Goal: Task Accomplishment & Management: Manage account settings

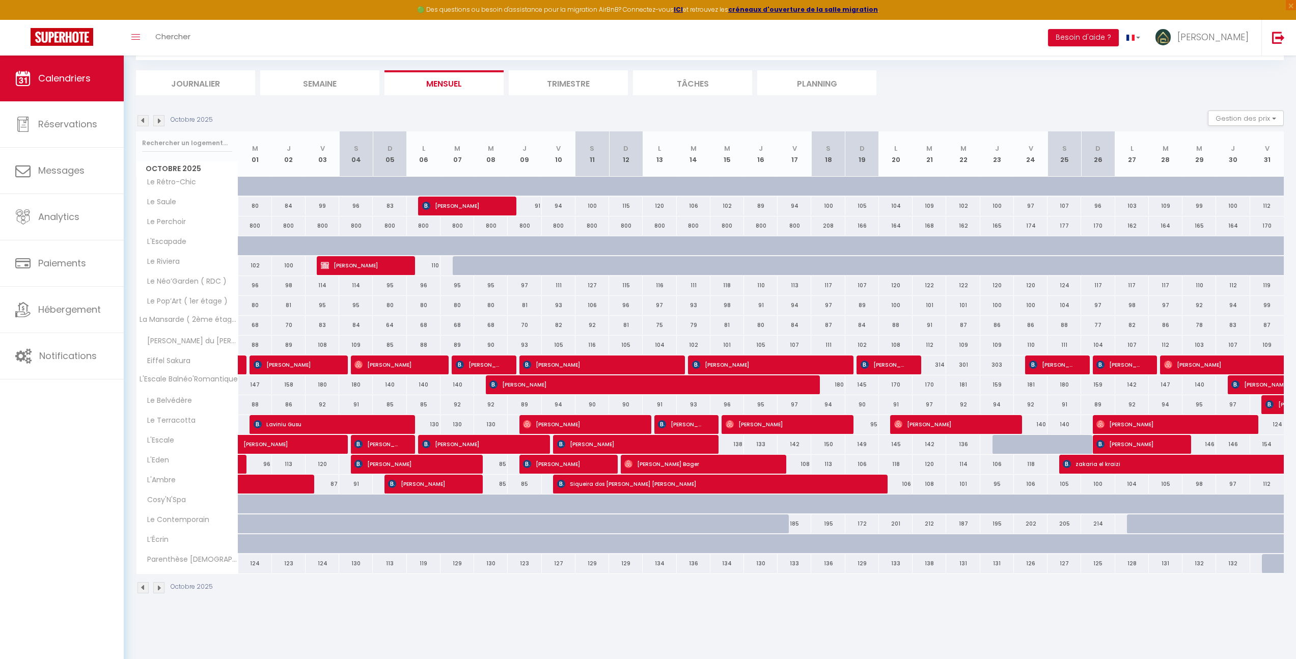
click at [140, 121] on img at bounding box center [142, 120] width 11 height 11
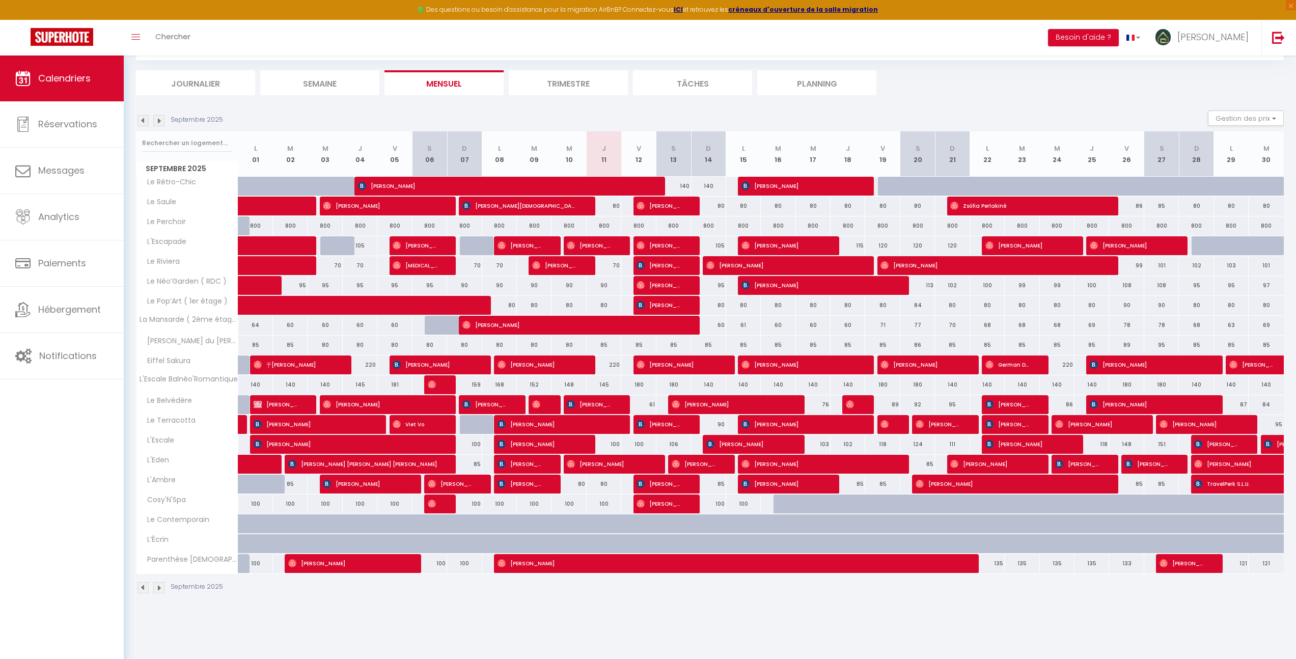
click at [144, 121] on img at bounding box center [142, 120] width 11 height 11
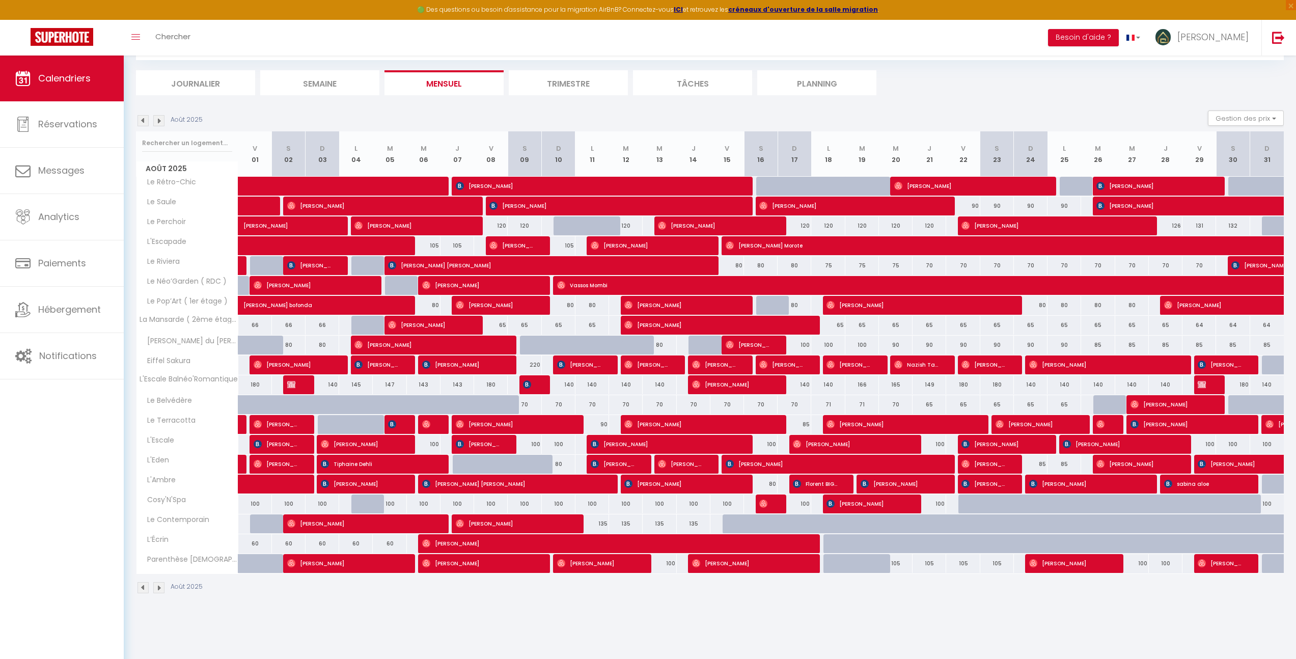
click at [144, 124] on img at bounding box center [142, 120] width 11 height 11
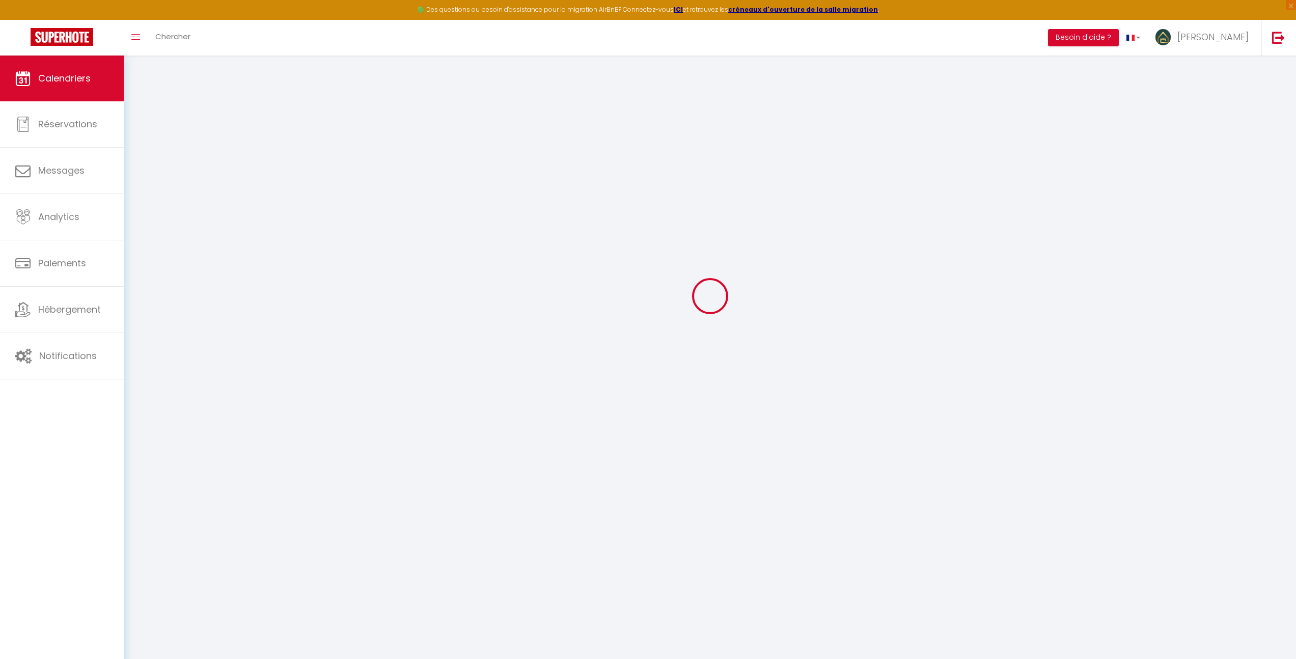
select select "KO"
select select "0"
select select "5032"
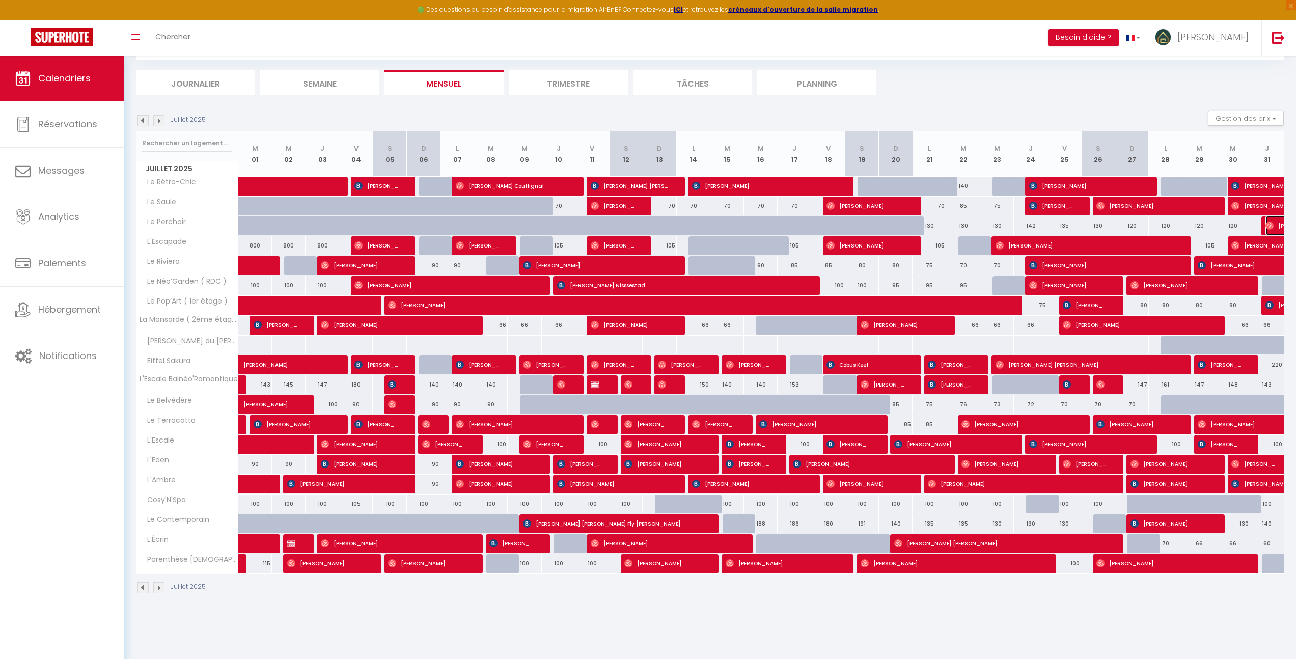
click at [1267, 224] on img at bounding box center [1269, 225] width 8 height 8
select select "OK"
select select "46674"
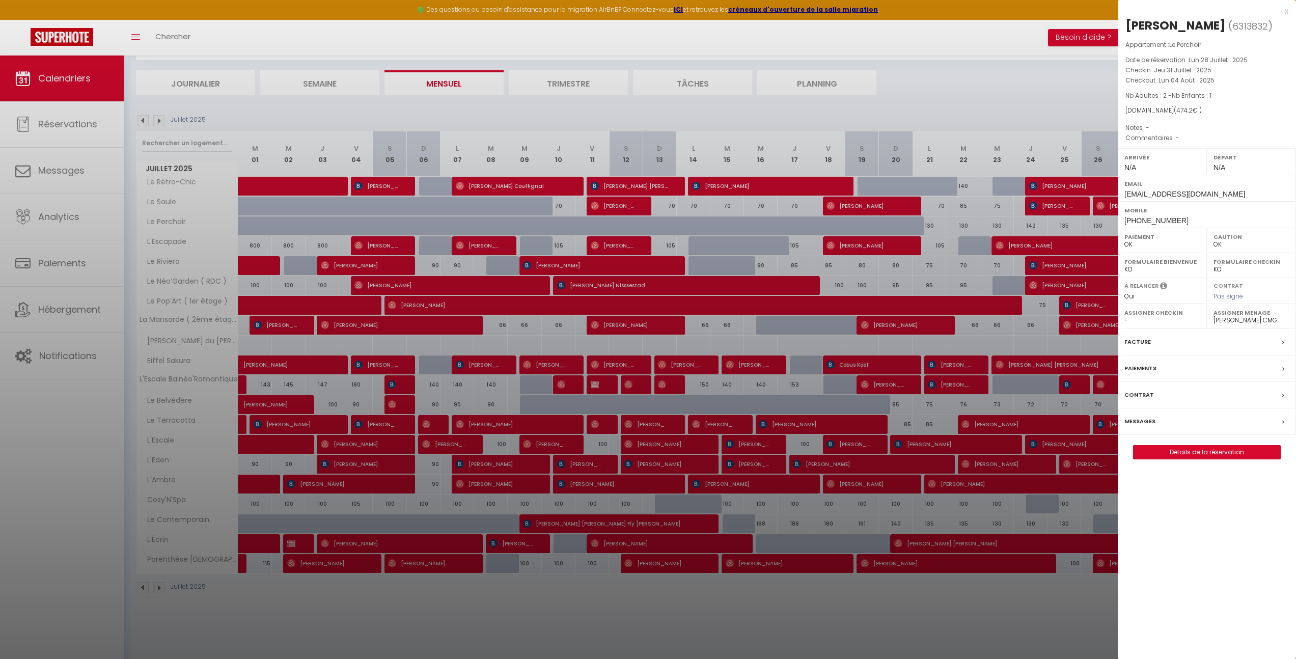
click at [1049, 95] on div at bounding box center [648, 329] width 1296 height 659
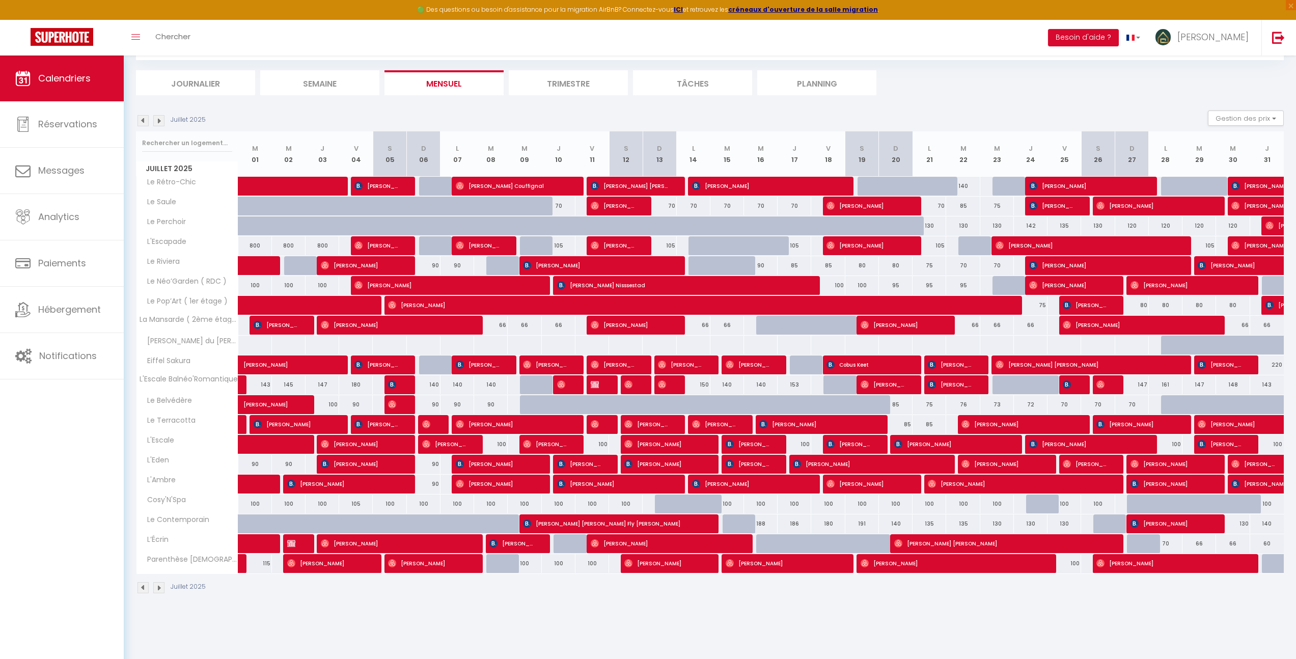
click at [155, 119] on img at bounding box center [158, 120] width 11 height 11
